Goal: Task Accomplishment & Management: Manage account settings

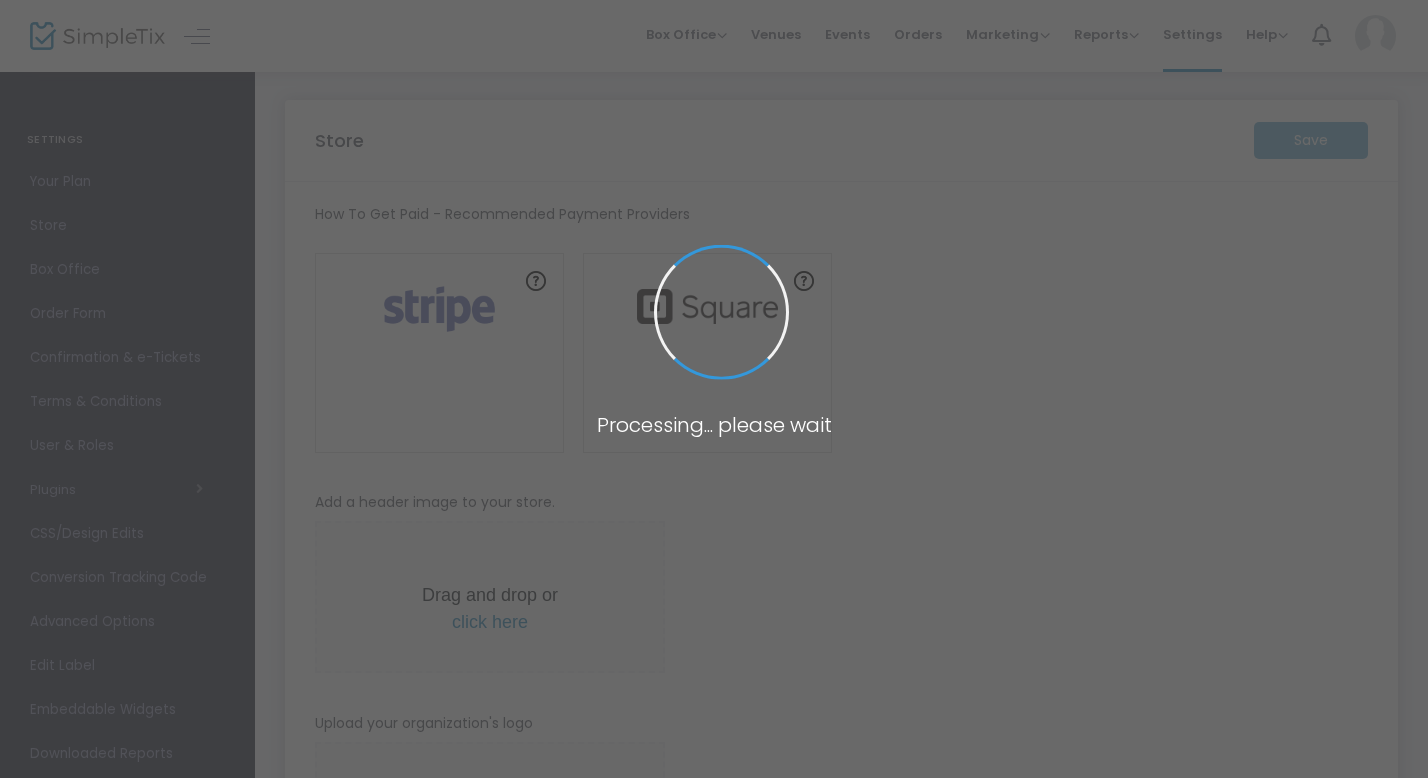
type input "[URL]"
radio input "false"
radio input "true"
type input "1"
type input "Vickie W"
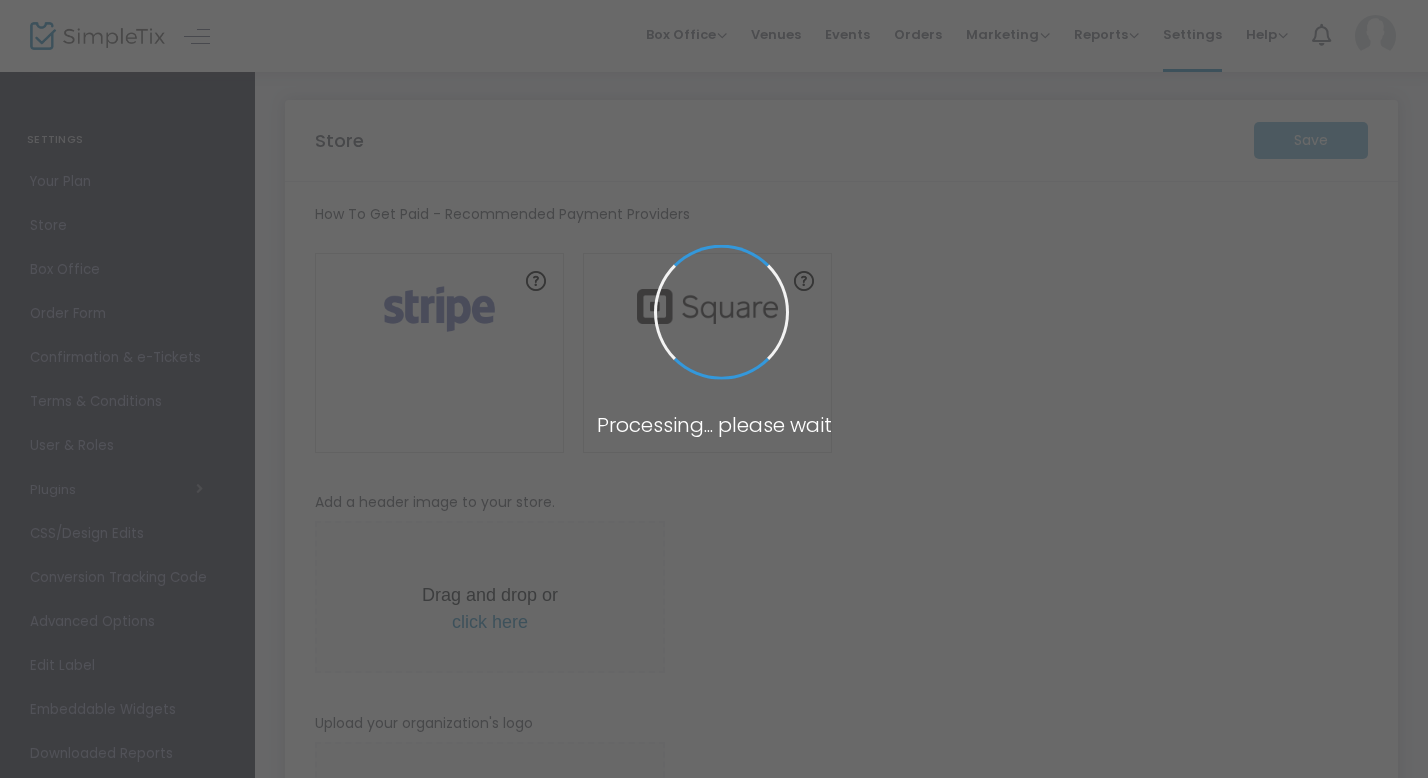
type input "3139008233"
type input "[PERSON_NAME][DOMAIN_NAME][EMAIL_ADDRESS][PERSON_NAME][DOMAIN_NAME]"
type input "wangsworldcomedy"
